Goal: Information Seeking & Learning: Learn about a topic

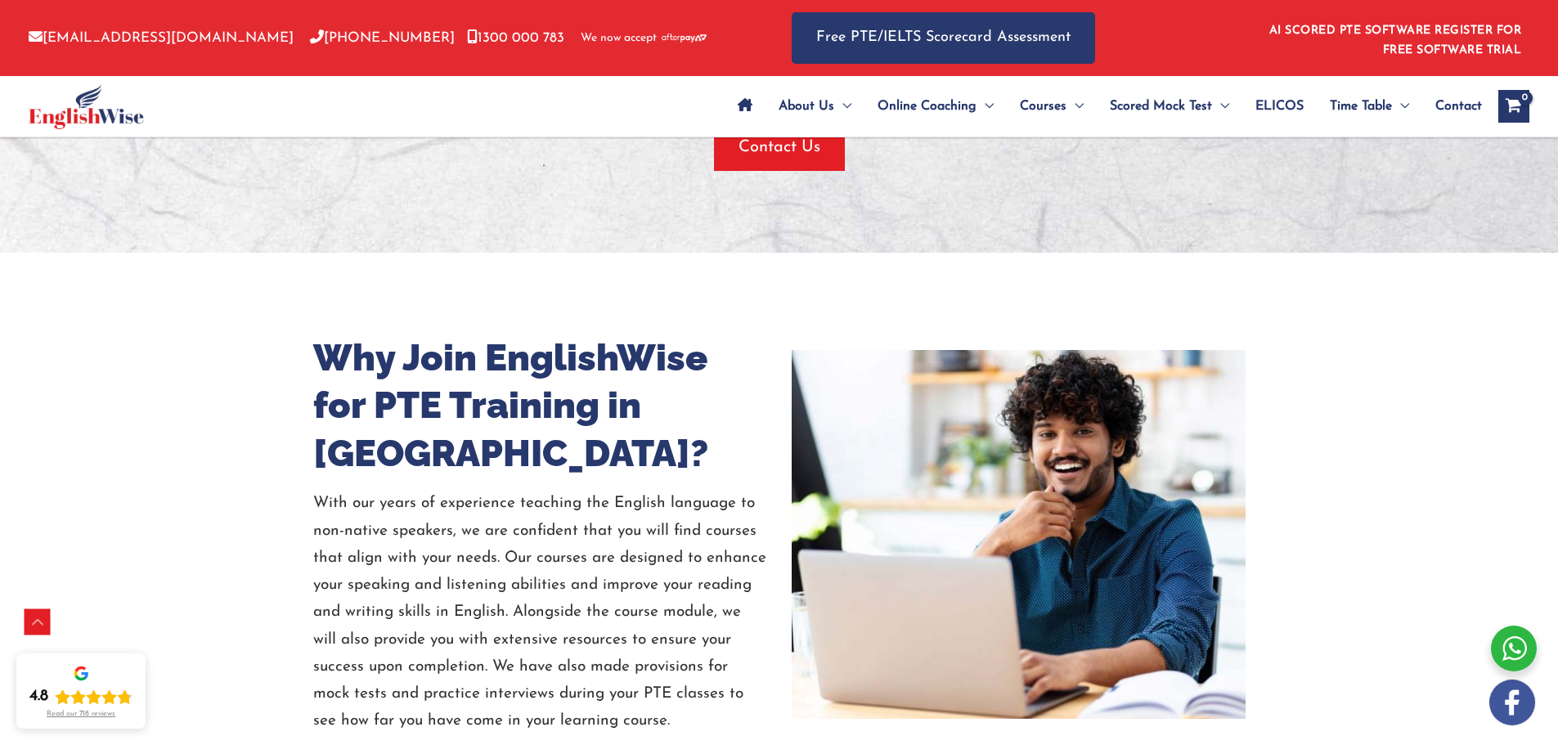
scroll to position [3805, 0]
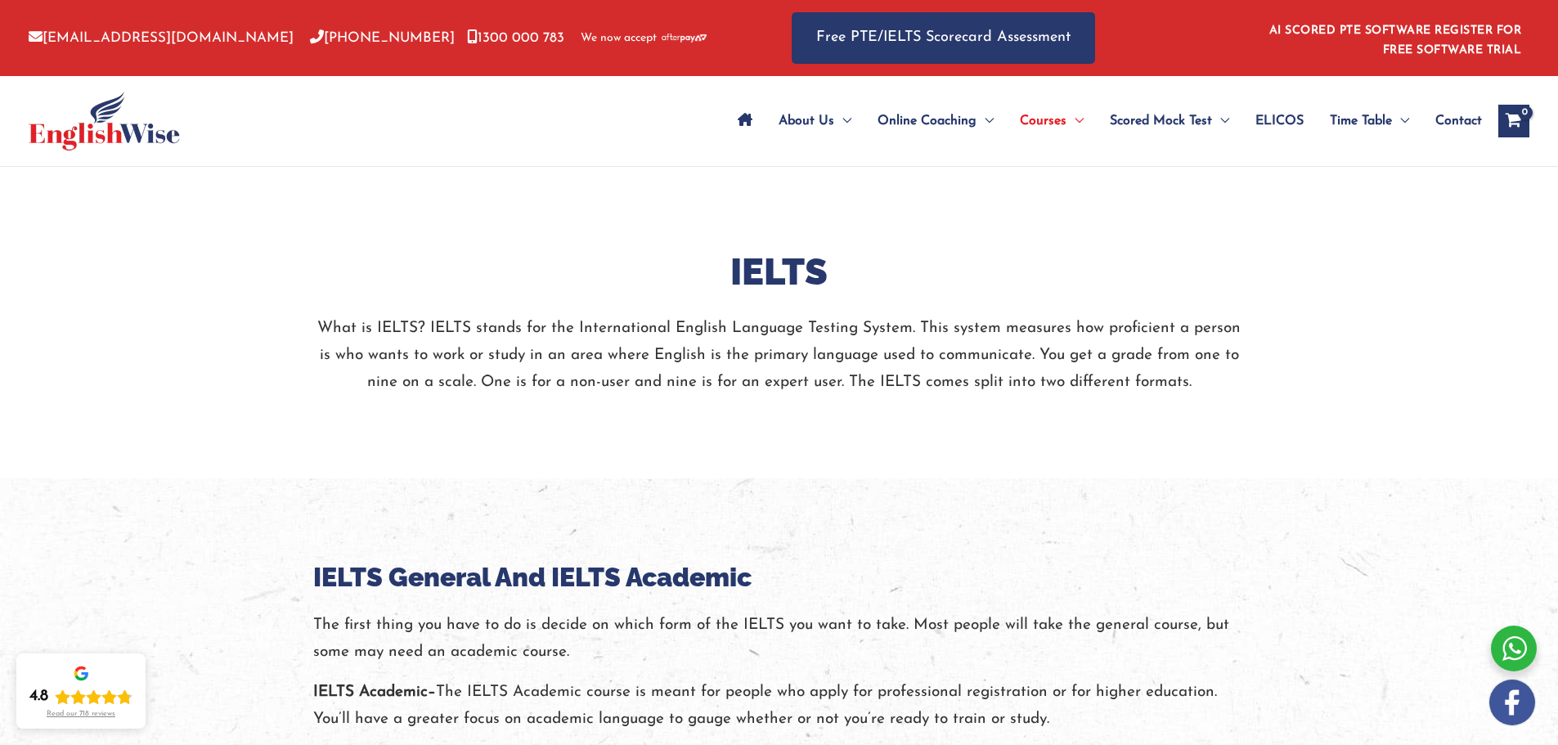
click at [738, 123] on icon "Site Navigation: Main Menu" at bounding box center [745, 119] width 15 height 13
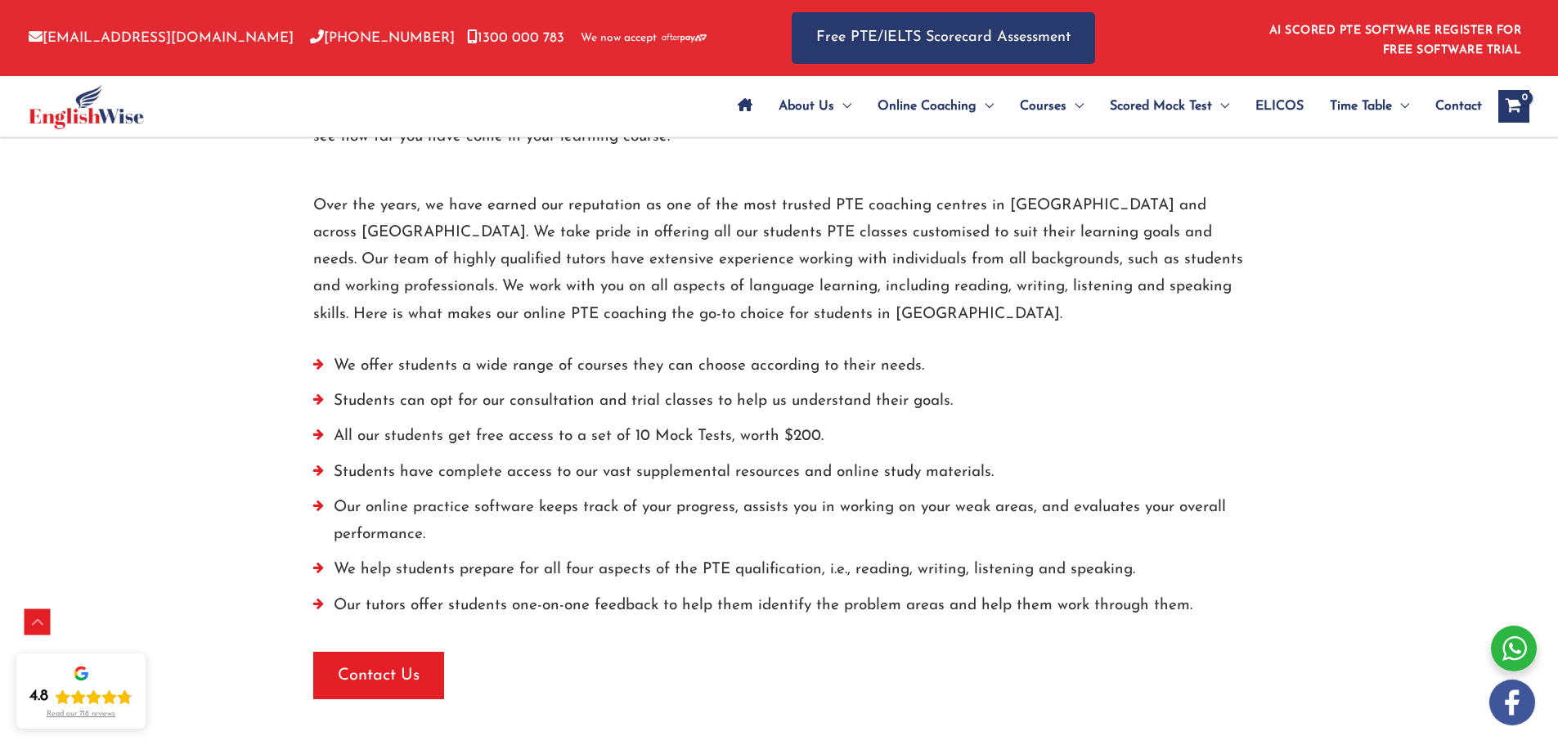
click at [609, 423] on li "All our students get free access to a set of 10 Mock Tests, worth $200." at bounding box center [779, 440] width 932 height 35
drag, startPoint x: 609, startPoint y: 402, endPoint x: 797, endPoint y: 411, distance: 187.5
click at [797, 423] on li "All our students get free access to a set of 10 Mock Tests, worth $200." at bounding box center [779, 440] width 932 height 35
copy li "of 10 Mock Tests, worth $200"
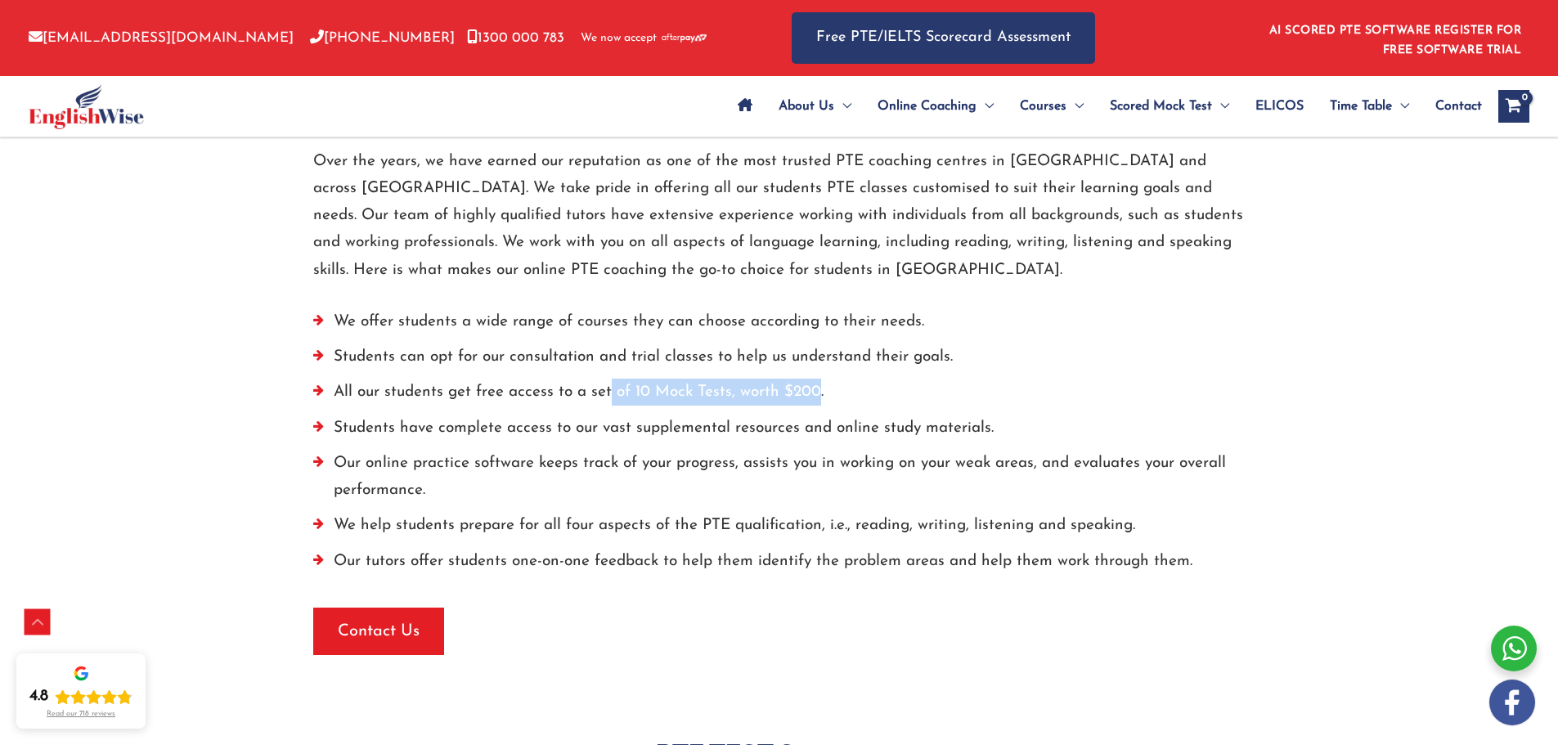
scroll to position [4438, 0]
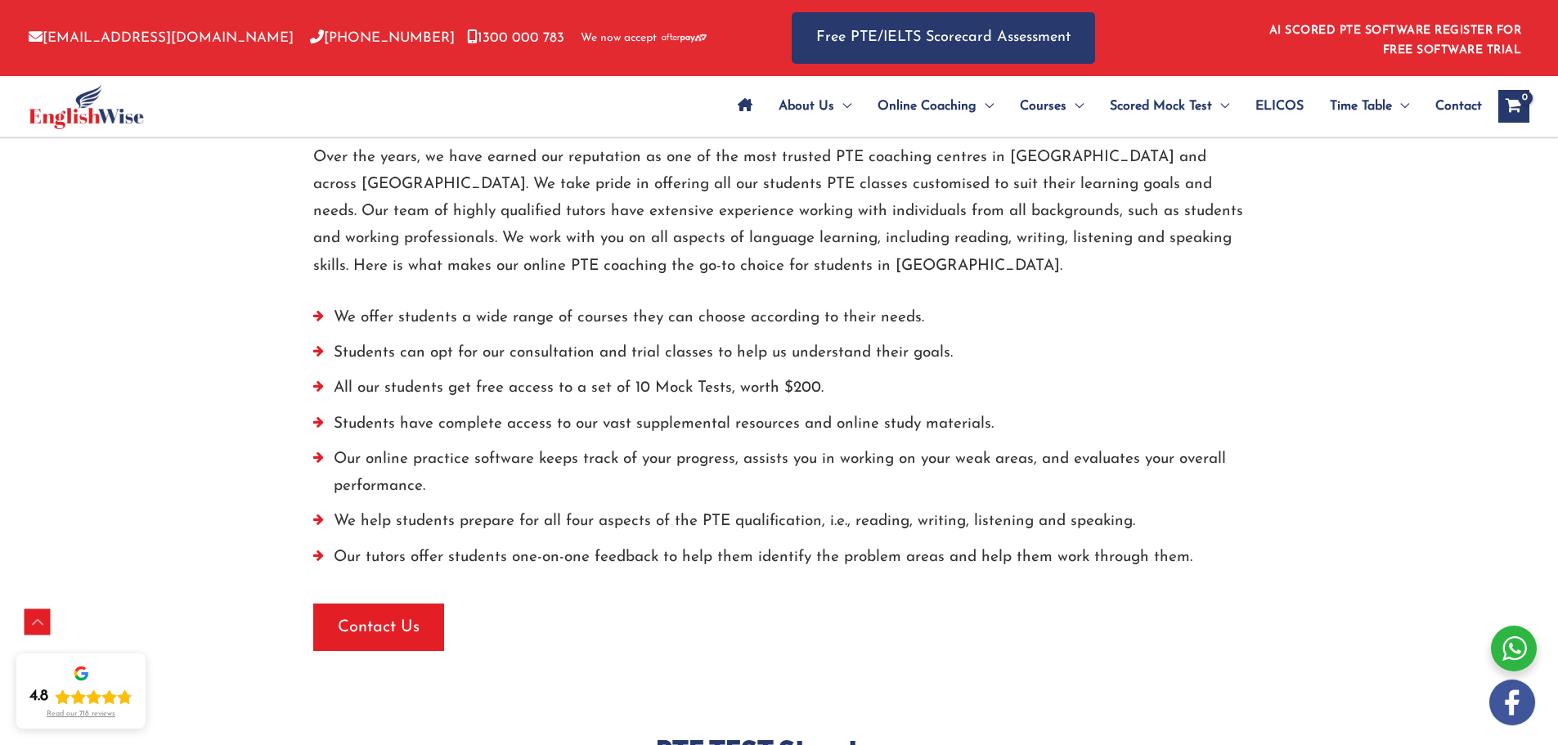
click at [515, 380] on li "All our students get free access to a set of 10 Mock Tests, worth $200." at bounding box center [779, 392] width 932 height 35
click at [672, 411] on li "Students have complete access to our vast supplemental resources and online stu…" at bounding box center [779, 428] width 932 height 35
drag, startPoint x: 672, startPoint y: 396, endPoint x: 939, endPoint y: 394, distance: 266.6
click at [939, 411] on li "Students have complete access to our vast supplemental resources and online stu…" at bounding box center [779, 428] width 932 height 35
copy li "supplemental resources and online study materials"
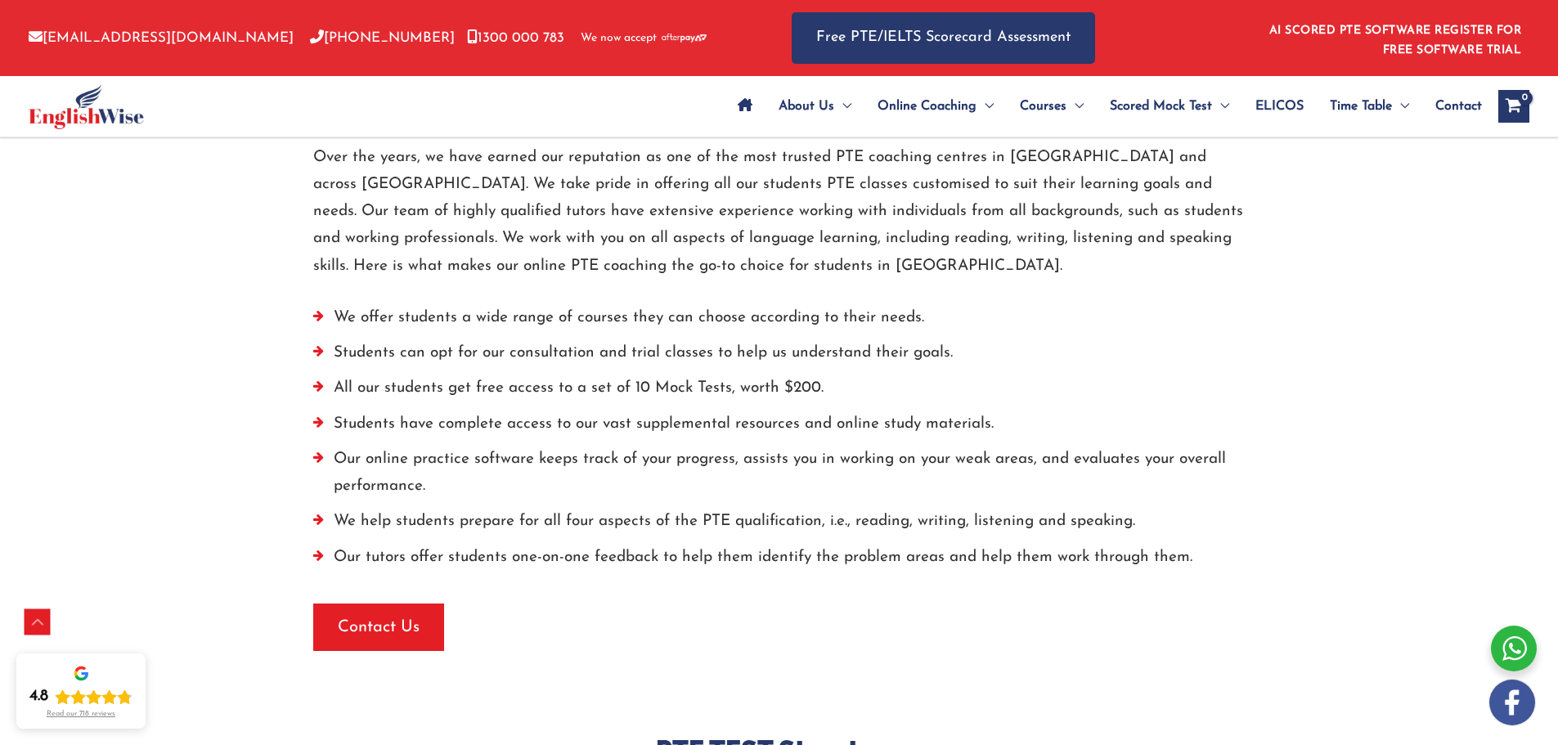
click at [483, 446] on li "Our online practice software keeps track of your progress, assists you in worki…" at bounding box center [779, 477] width 932 height 63
click at [530, 446] on li "Our online practice software keeps track of your progress, assists you in worki…" at bounding box center [779, 477] width 932 height 63
click at [570, 451] on li "Our online practice software keeps track of your progress, assists you in worki…" at bounding box center [779, 475] width 932 height 63
click at [391, 444] on li "Our online practice software keeps track of your progress, assists you in worki…" at bounding box center [779, 475] width 932 height 63
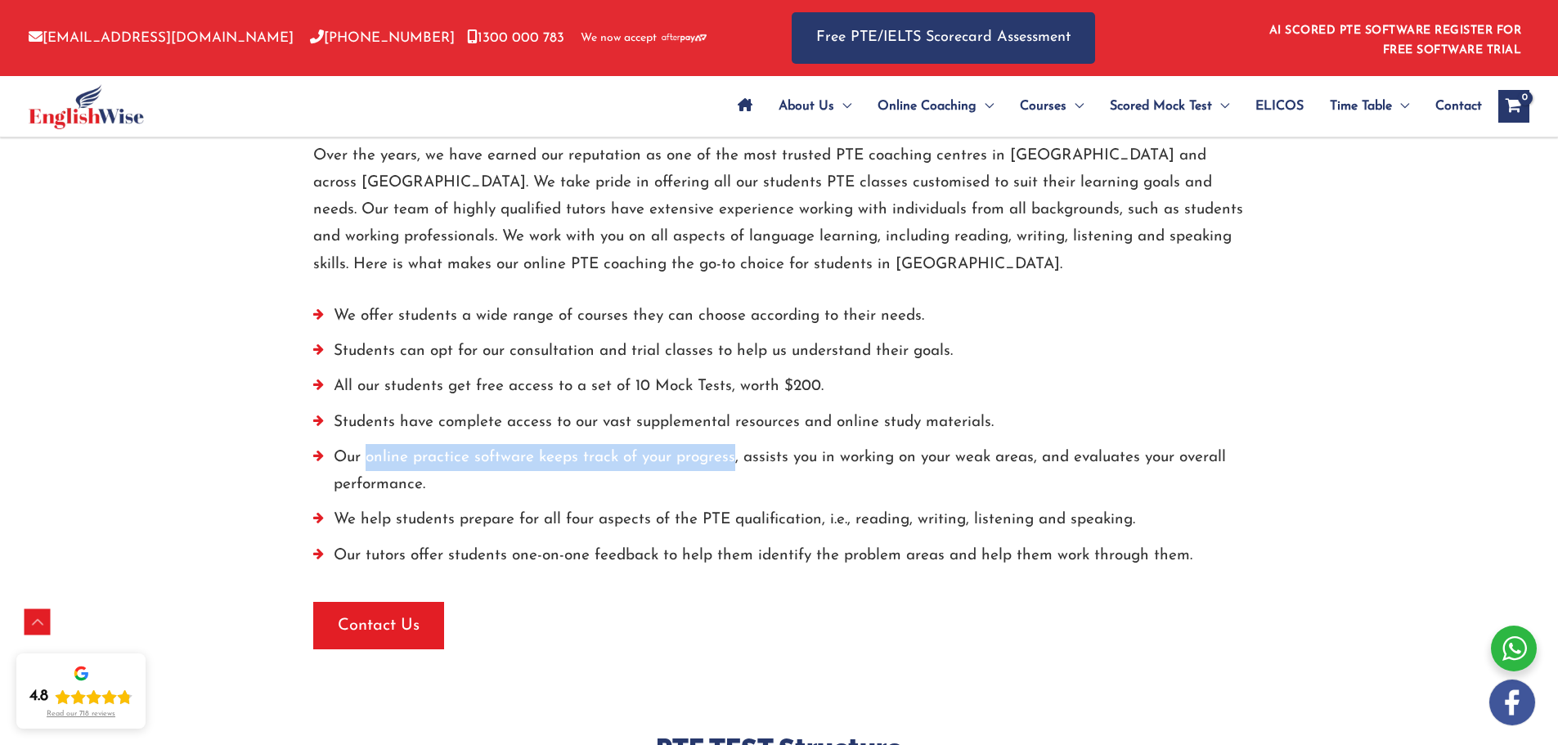
drag, startPoint x: 391, startPoint y: 432, endPoint x: 680, endPoint y: 430, distance: 288.7
click at [680, 444] on li "Our online practice software keeps track of your progress, assists you in worki…" at bounding box center [779, 475] width 932 height 63
click at [611, 444] on li "Our online practice software keeps track of your progress, assists you in worki…" at bounding box center [779, 475] width 932 height 63
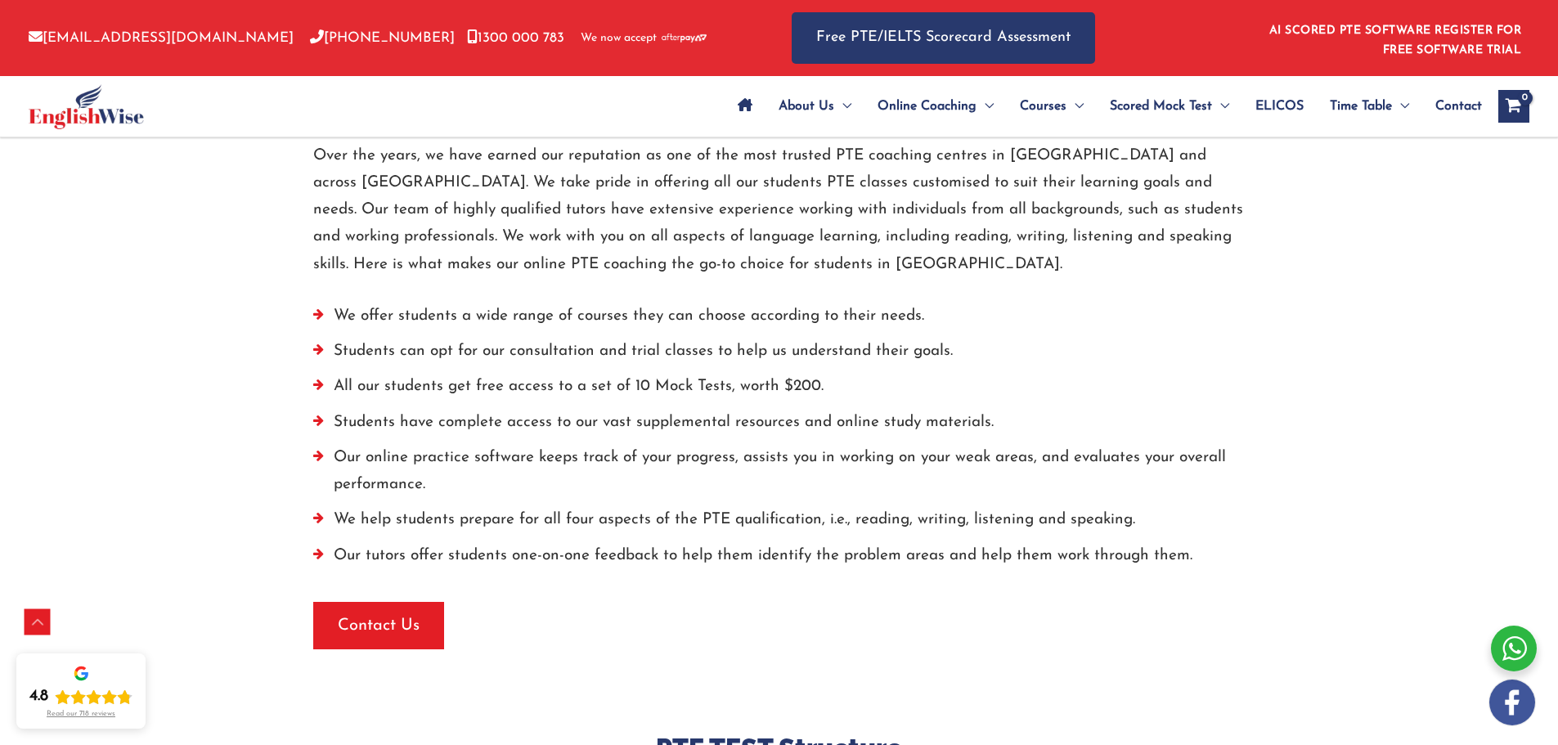
click at [638, 474] on li "Our online practice software keeps track of your progress, assists you in worki…" at bounding box center [779, 475] width 932 height 63
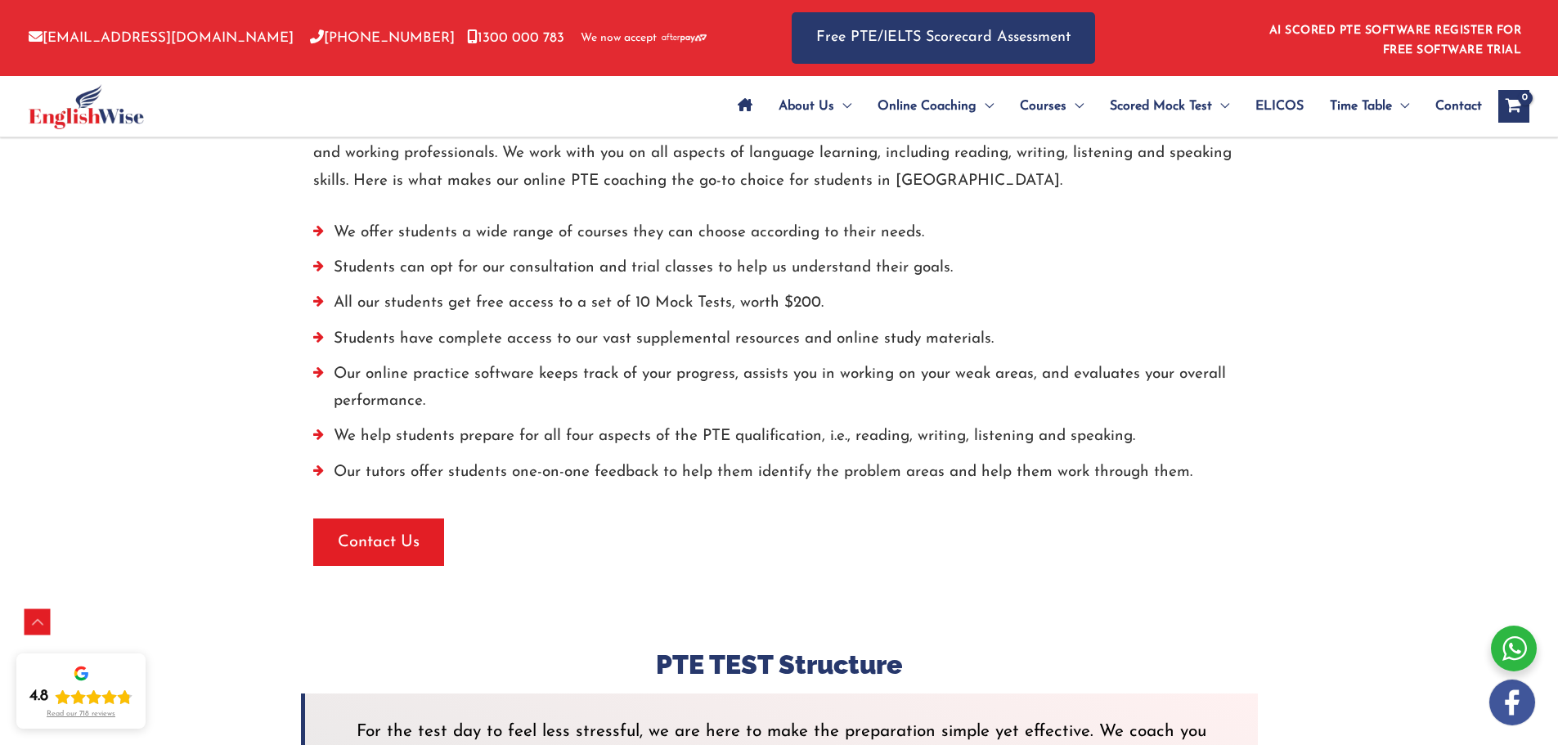
scroll to position [4527, 0]
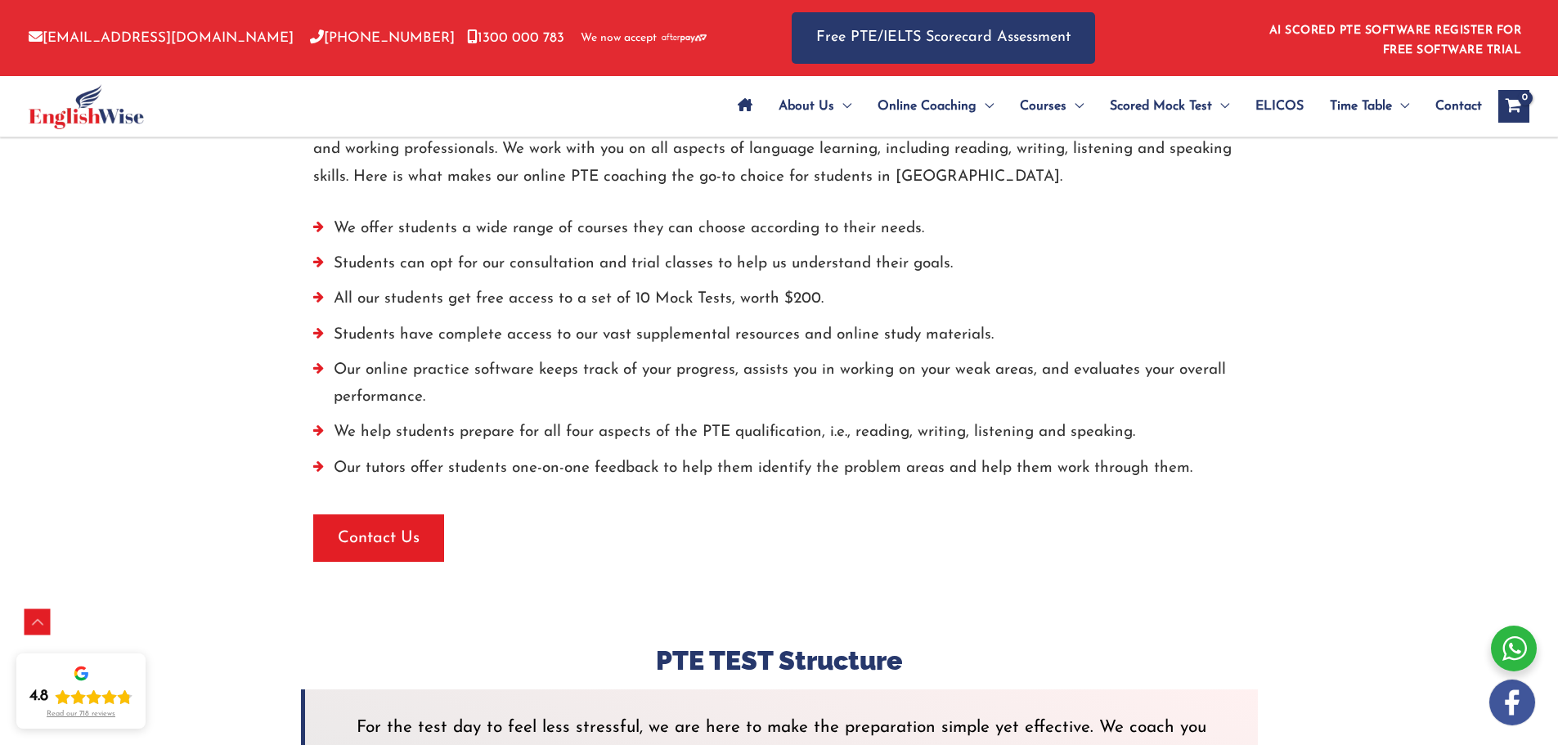
click at [669, 455] on li "Our tutors offer students one-on-one feedback to help them identify the problem…" at bounding box center [779, 472] width 932 height 35
click at [639, 455] on li "Our tutors offer students one-on-one feedback to help them identify the problem…" at bounding box center [779, 472] width 932 height 35
